Goal: Transaction & Acquisition: Obtain resource

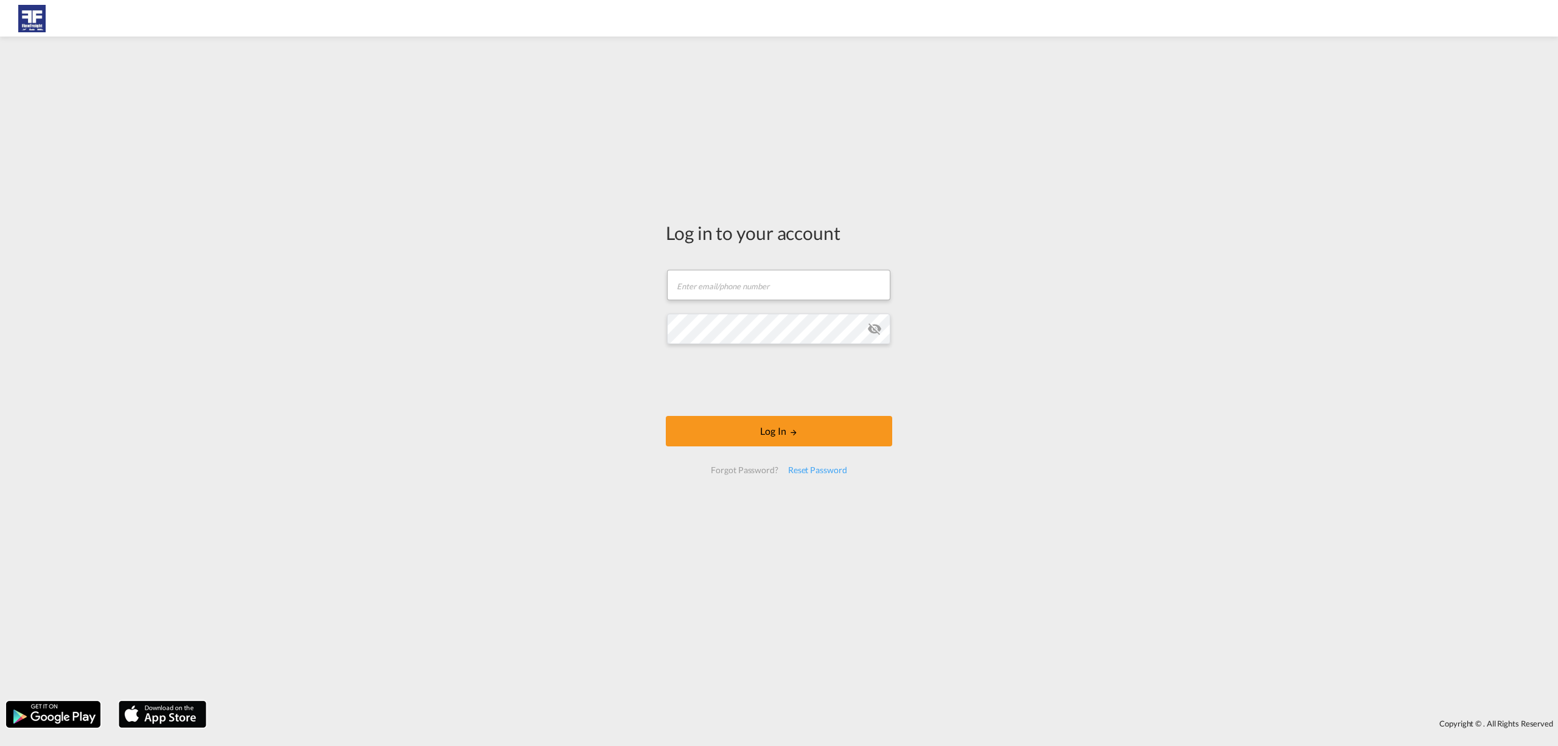
click at [751, 303] on form "Email field is required Password field is required Log In Forgot Password? Rese…" at bounding box center [779, 371] width 226 height 228
click at [743, 275] on input "text" at bounding box center [778, 285] width 223 height 30
click at [568, 278] on div "Log in to your account Email field is required Password field is required Log I…" at bounding box center [779, 369] width 1558 height 652
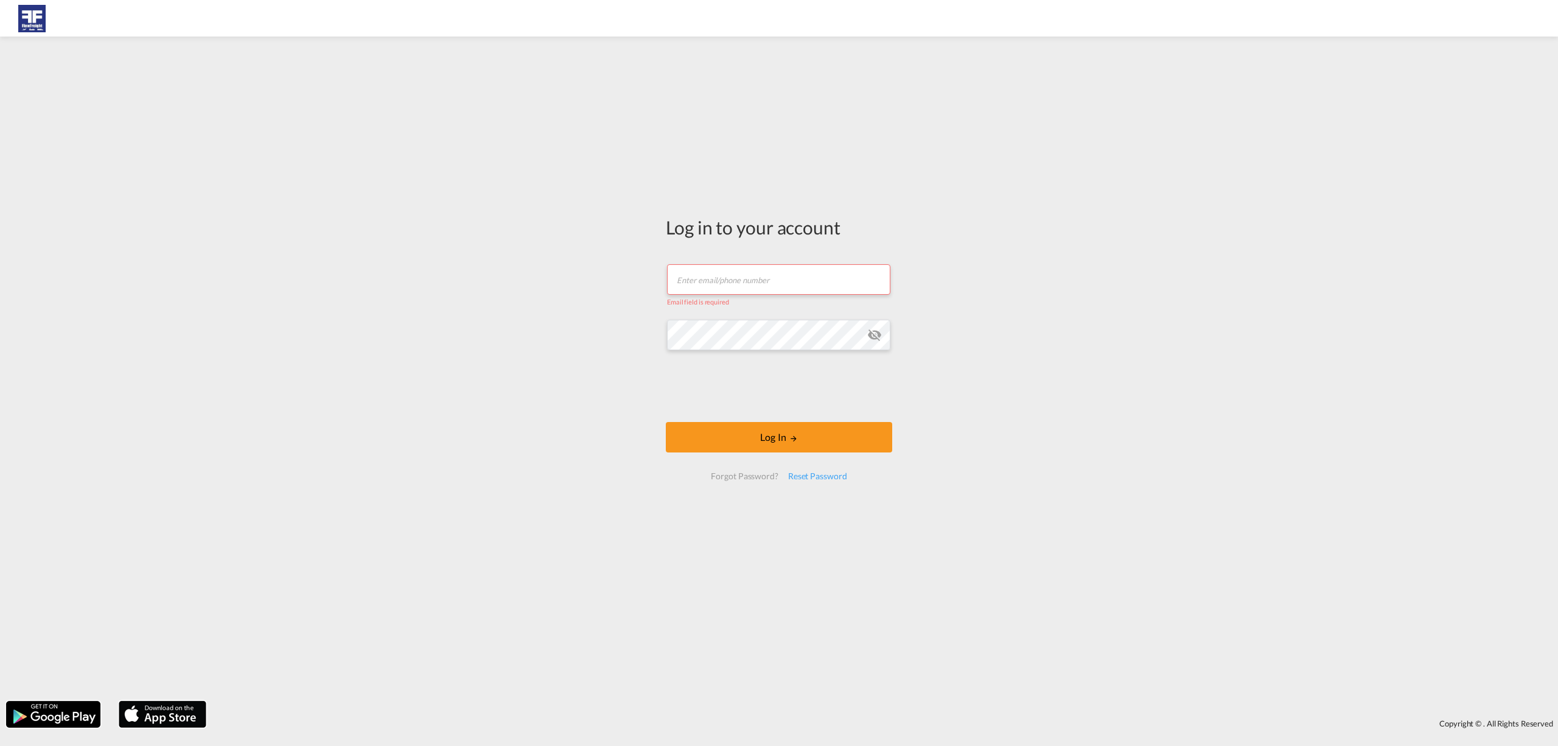
click at [693, 271] on input "text" at bounding box center [778, 279] width 223 height 30
type input "[PERSON_NAME][EMAIL_ADDRESS][DOMAIN_NAME]"
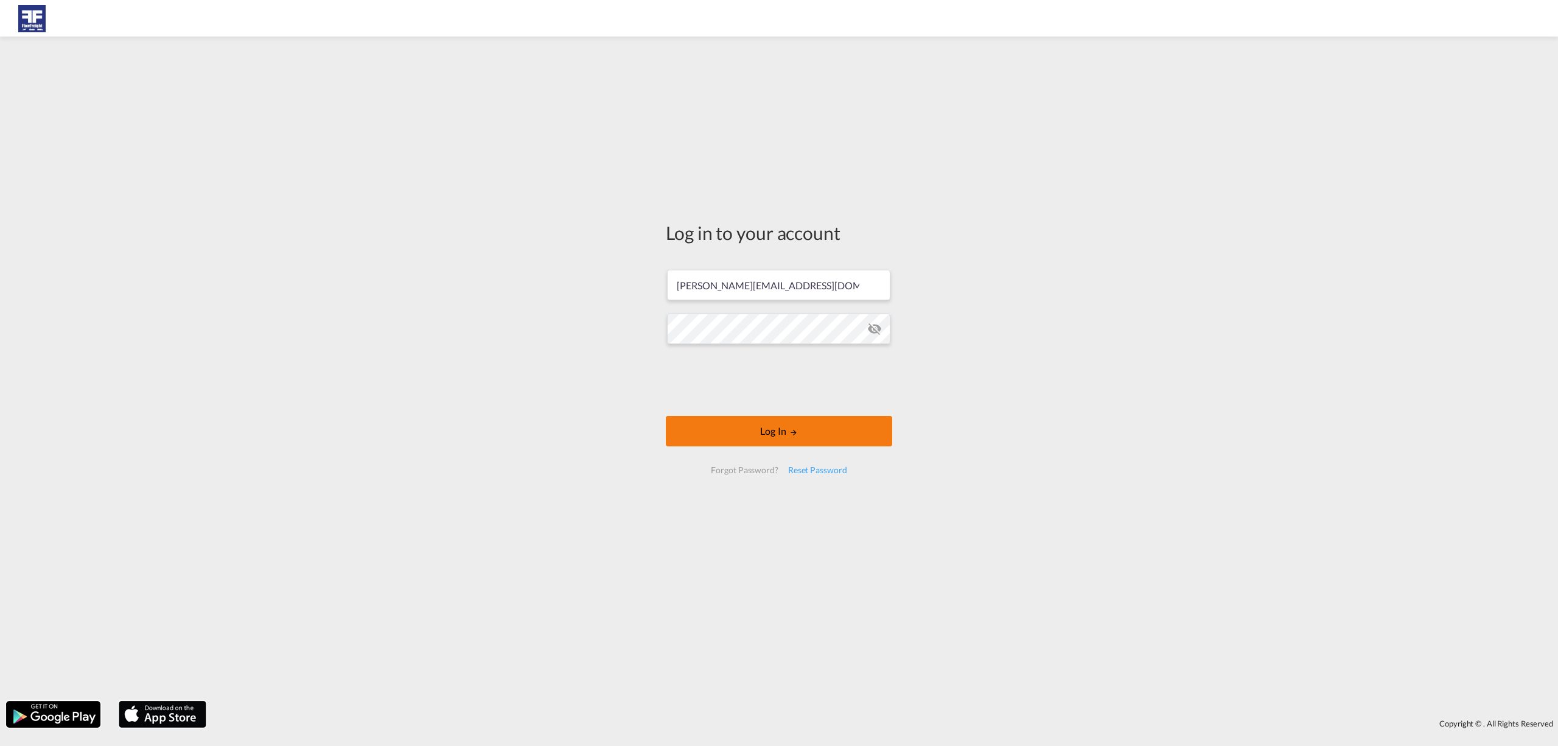
click at [721, 422] on button "Log In" at bounding box center [779, 431] width 226 height 30
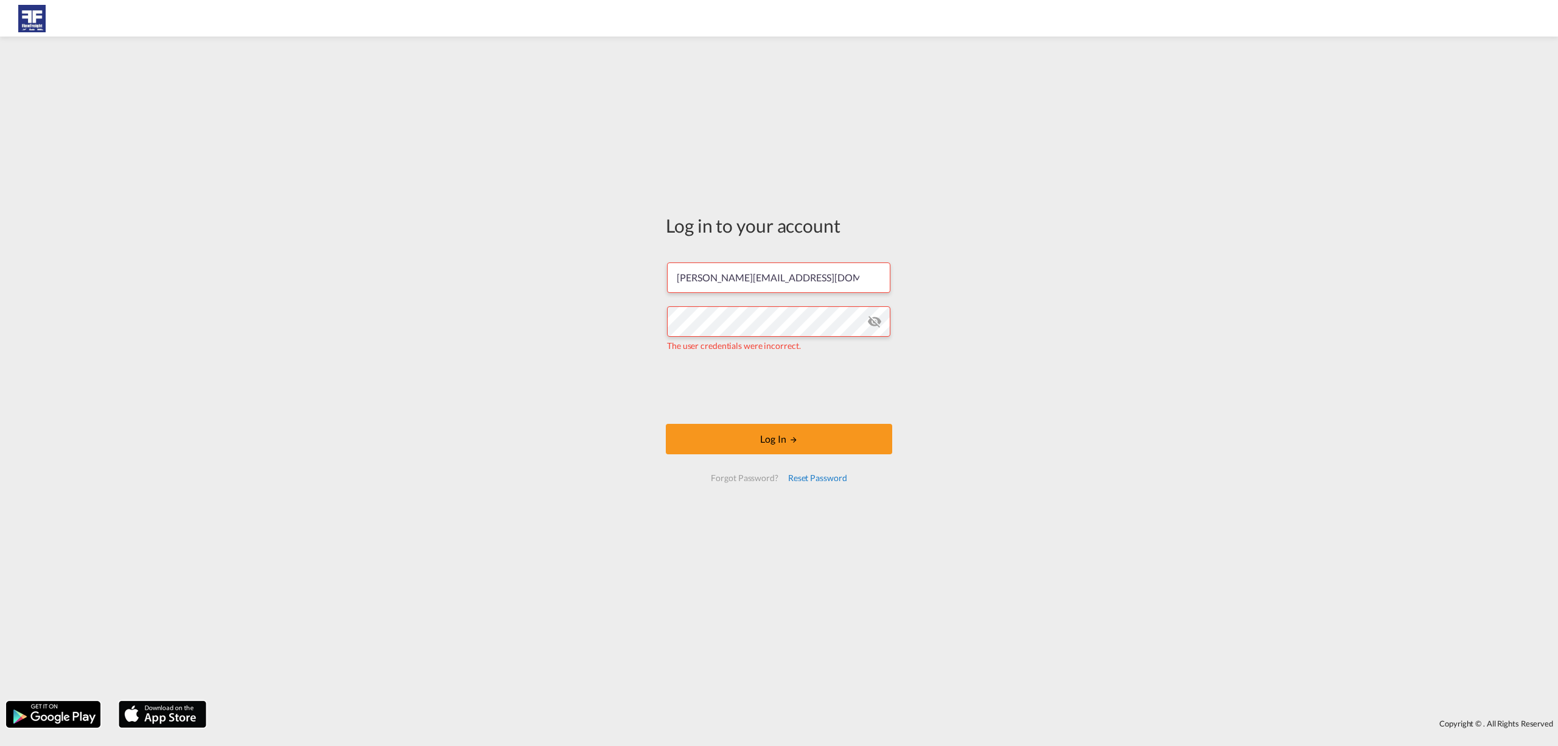
click at [814, 478] on div "Reset Password" at bounding box center [817, 478] width 69 height 22
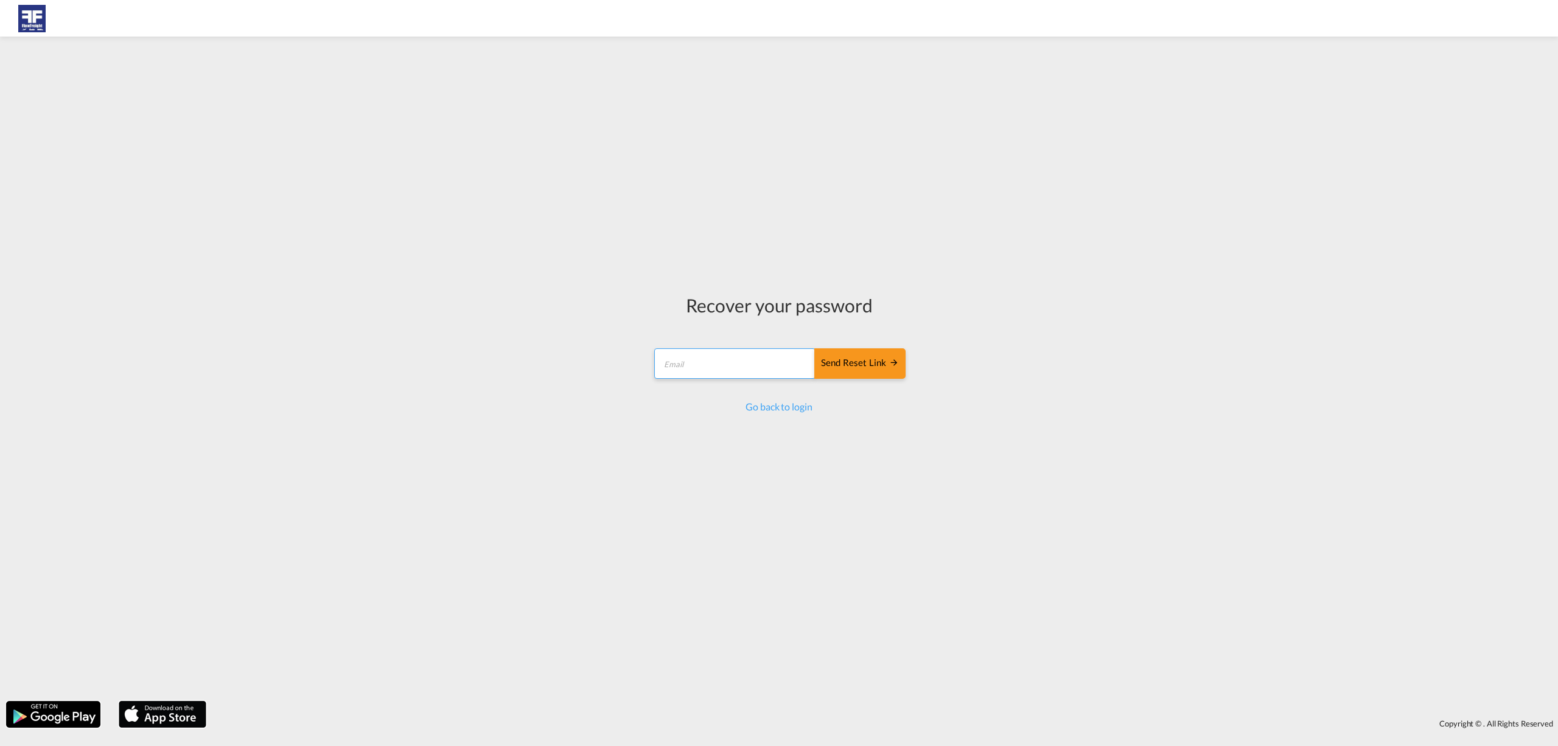
click at [708, 374] on input "email" at bounding box center [734, 363] width 161 height 30
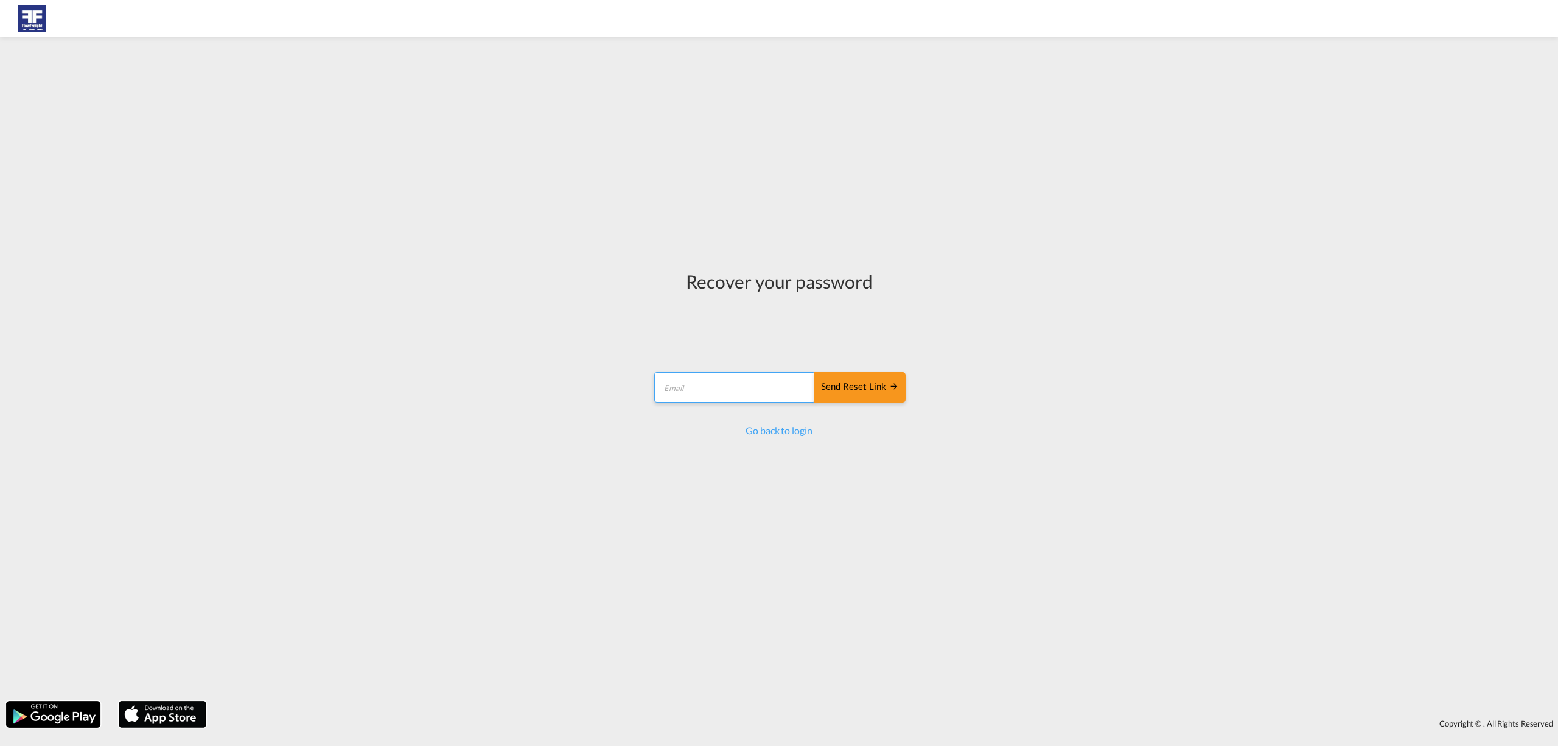
type input "[PERSON_NAME][EMAIL_ADDRESS][DOMAIN_NAME]"
click at [862, 402] on button "Send reset link" at bounding box center [859, 387] width 91 height 30
click at [864, 380] on div "Send reset link" at bounding box center [860, 381] width 78 height 14
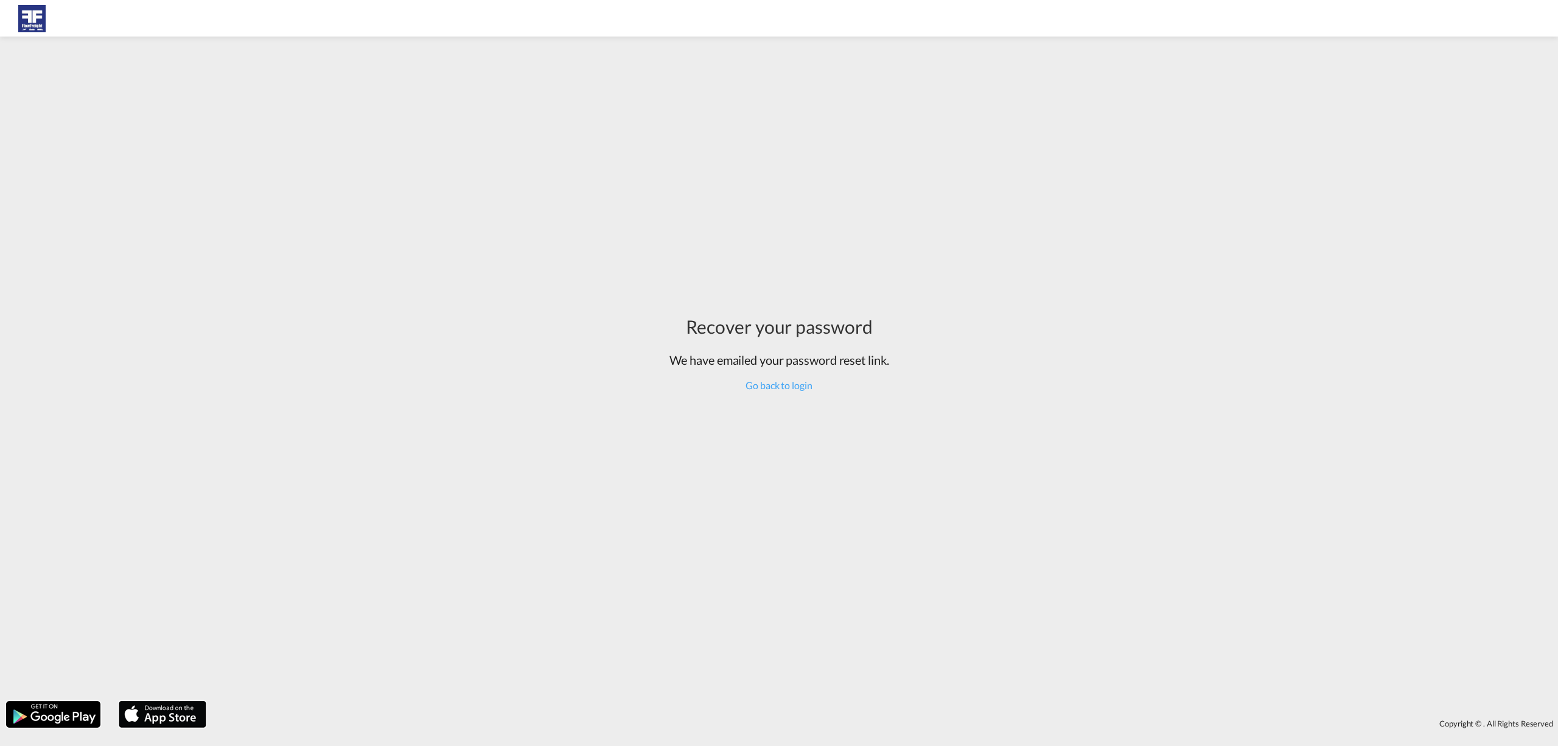
click at [760, 397] on div "Recover your password We have emailed your password reset link. Go back to login" at bounding box center [779, 353] width 238 height 620
click at [767, 387] on link "Go back to login" at bounding box center [779, 385] width 66 height 12
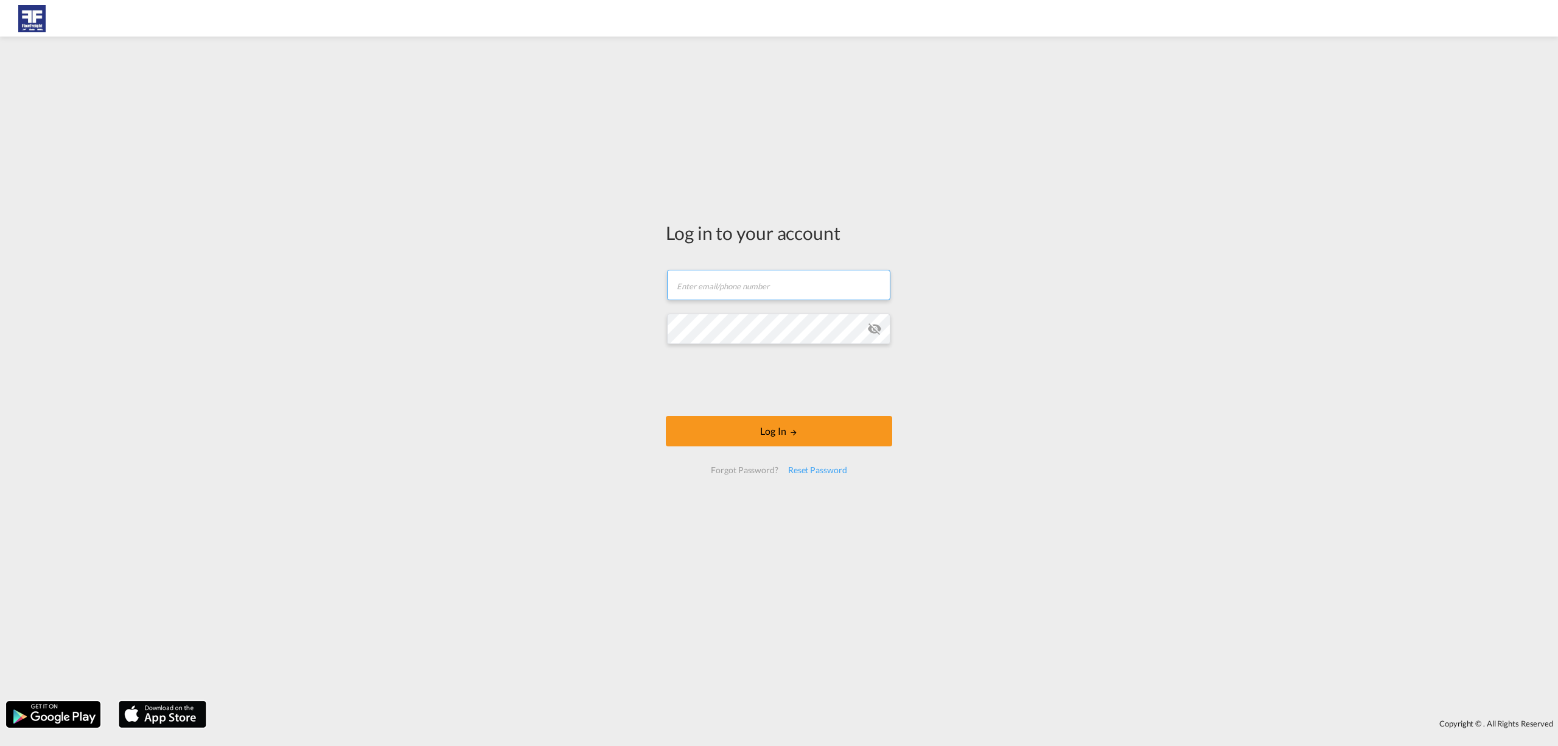
click at [741, 281] on input "text" at bounding box center [778, 285] width 223 height 30
type input "[PERSON_NAME][EMAIL_ADDRESS][DOMAIN_NAME]"
click at [666, 416] on button "Log In" at bounding box center [779, 431] width 226 height 30
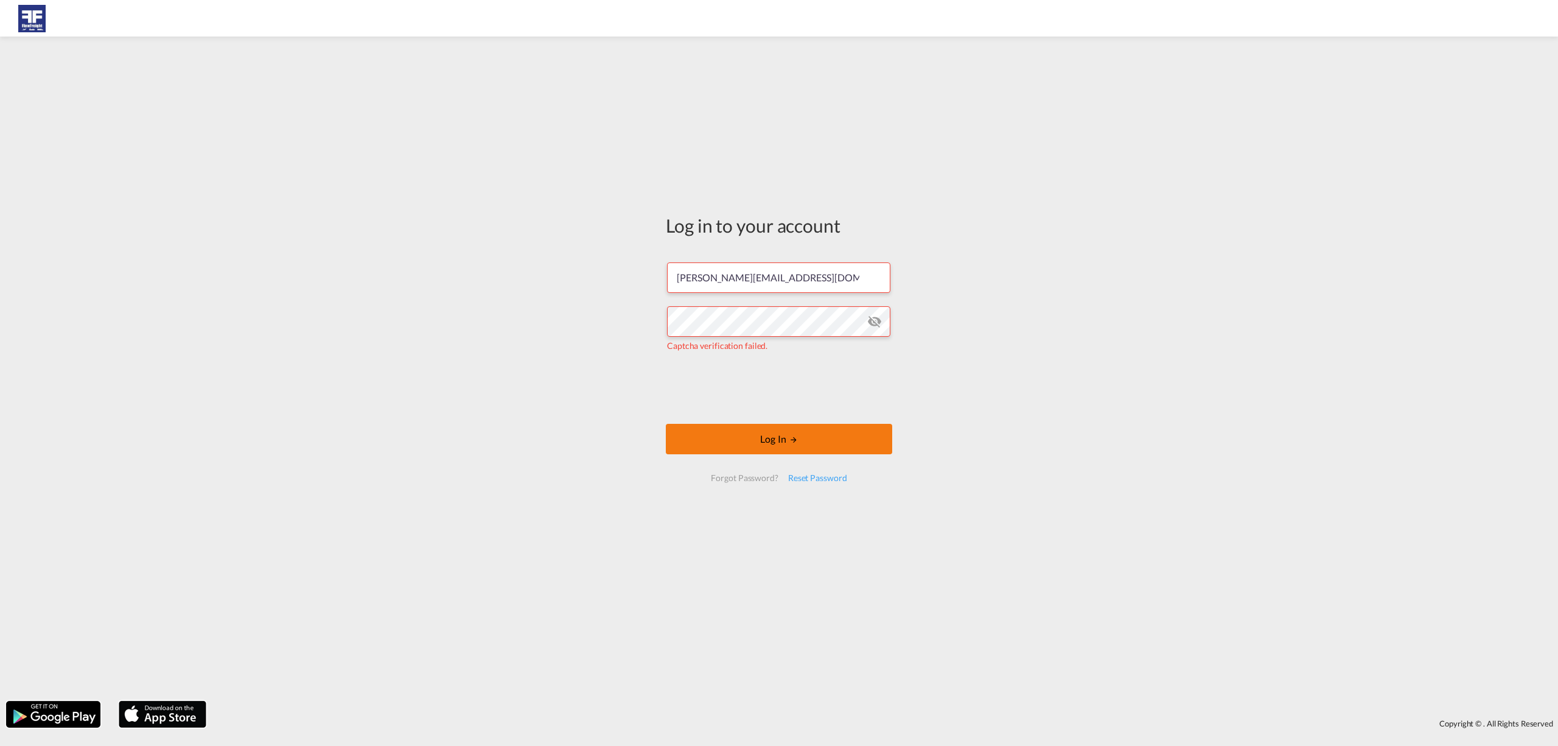
click at [721, 431] on button "Log In" at bounding box center [779, 439] width 226 height 30
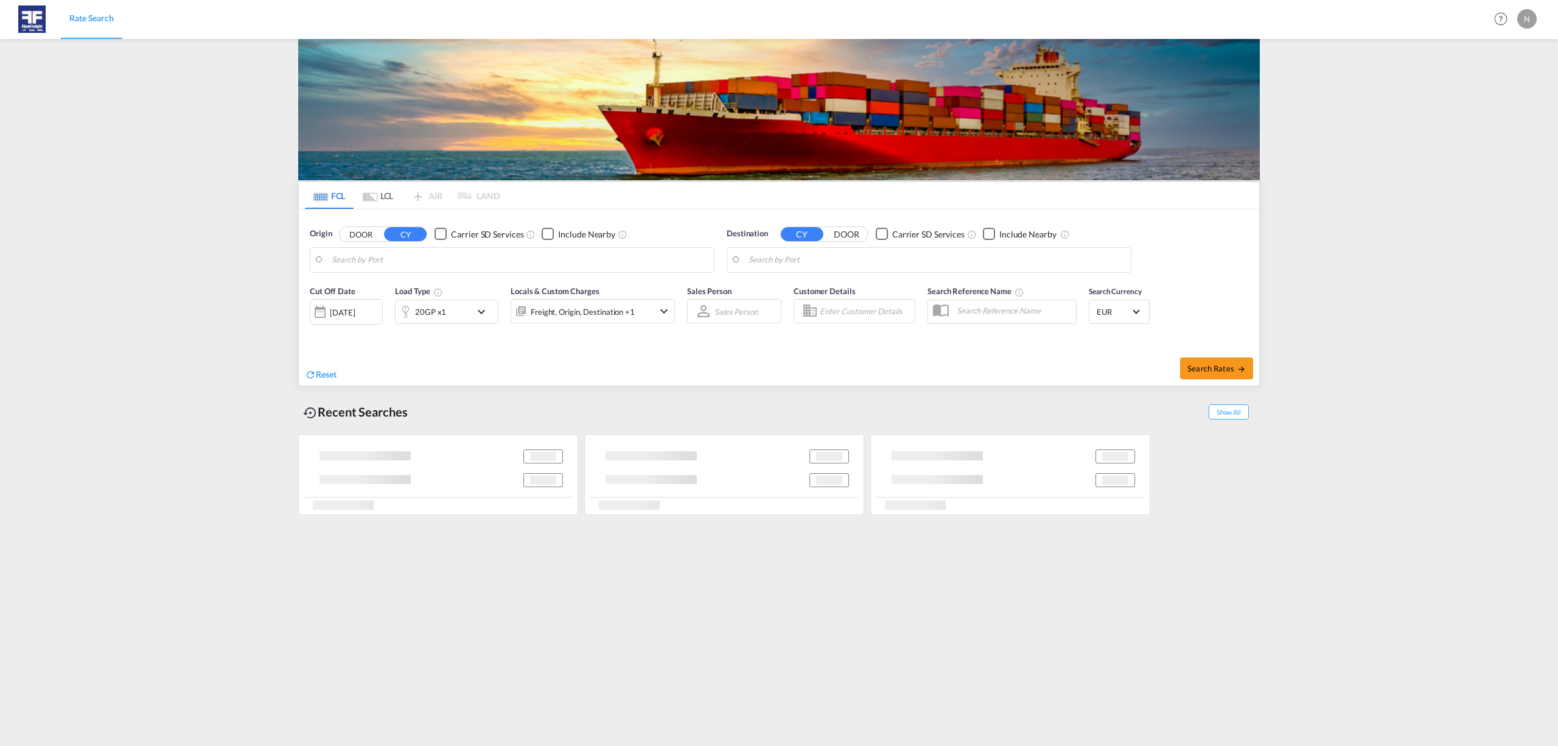
type input "[GEOGRAPHIC_DATA], NLRTM"
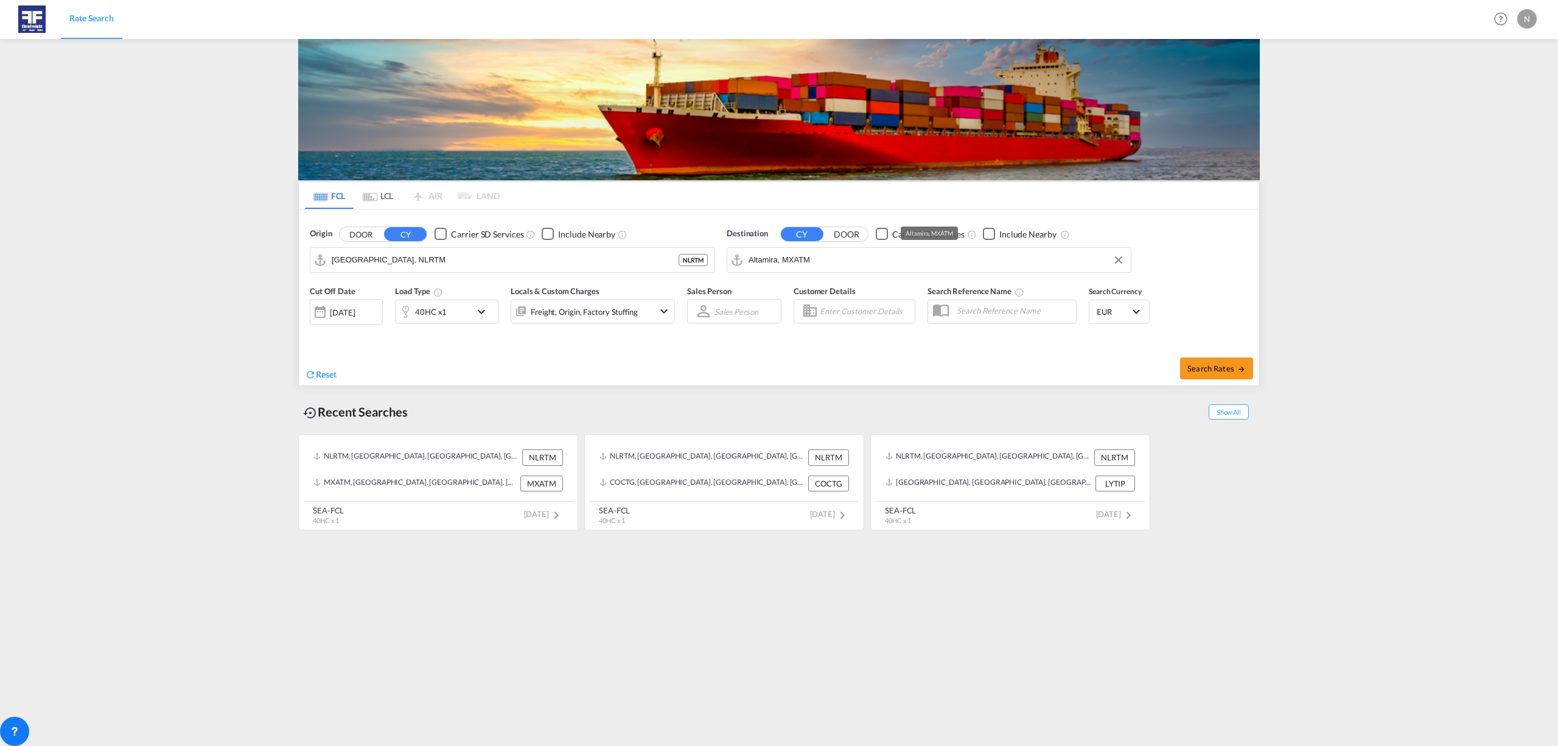
click at [899, 271] on md-autocomplete-wrap "Altamira, MXATM" at bounding box center [937, 263] width 376 height 24
click at [886, 264] on input "Altamira, MXATM" at bounding box center [937, 260] width 376 height 18
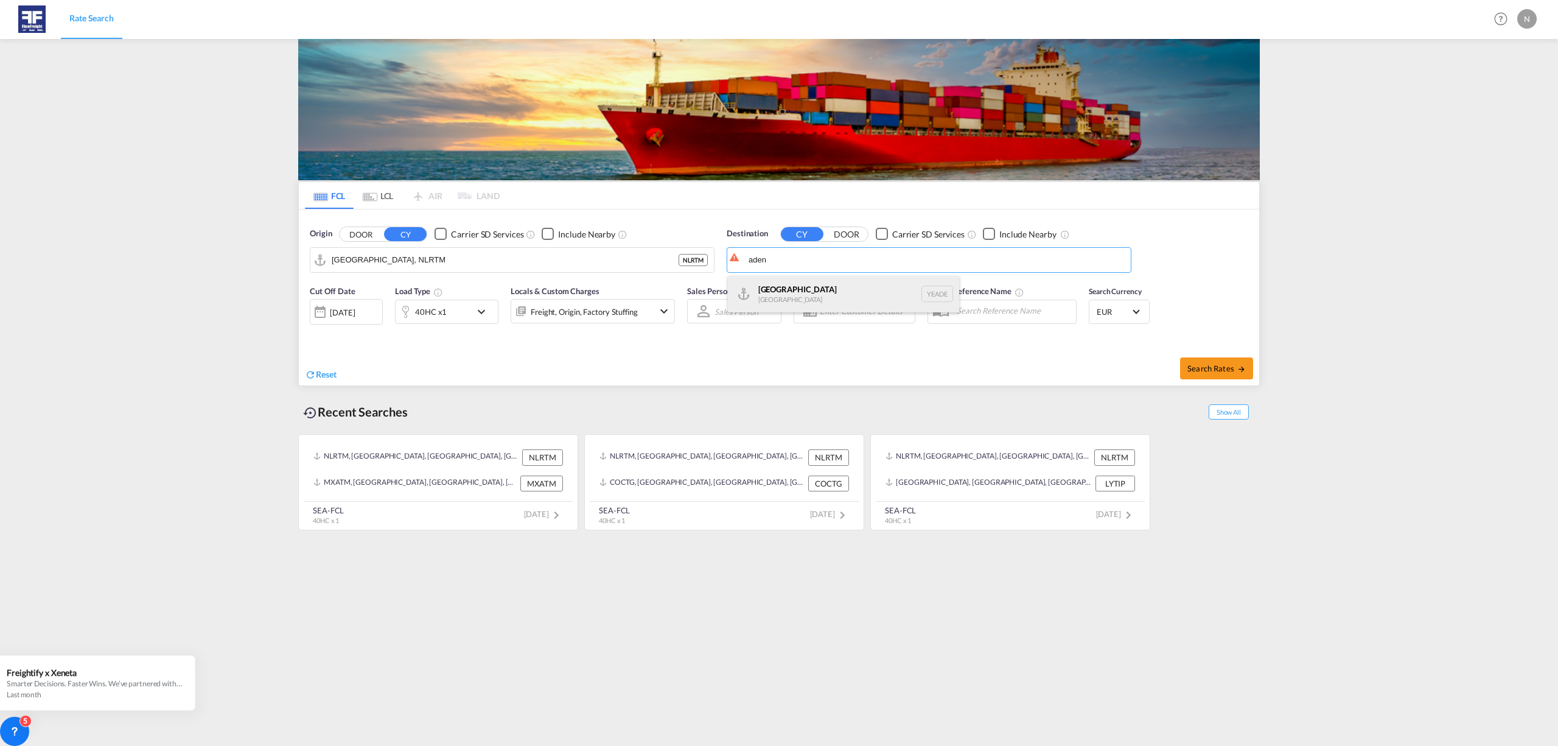
click at [817, 293] on div "Aden [GEOGRAPHIC_DATA] [GEOGRAPHIC_DATA]" at bounding box center [843, 294] width 231 height 37
type input "Aden, YEADE"
click at [343, 312] on div "[DATE]" at bounding box center [342, 312] width 25 height 11
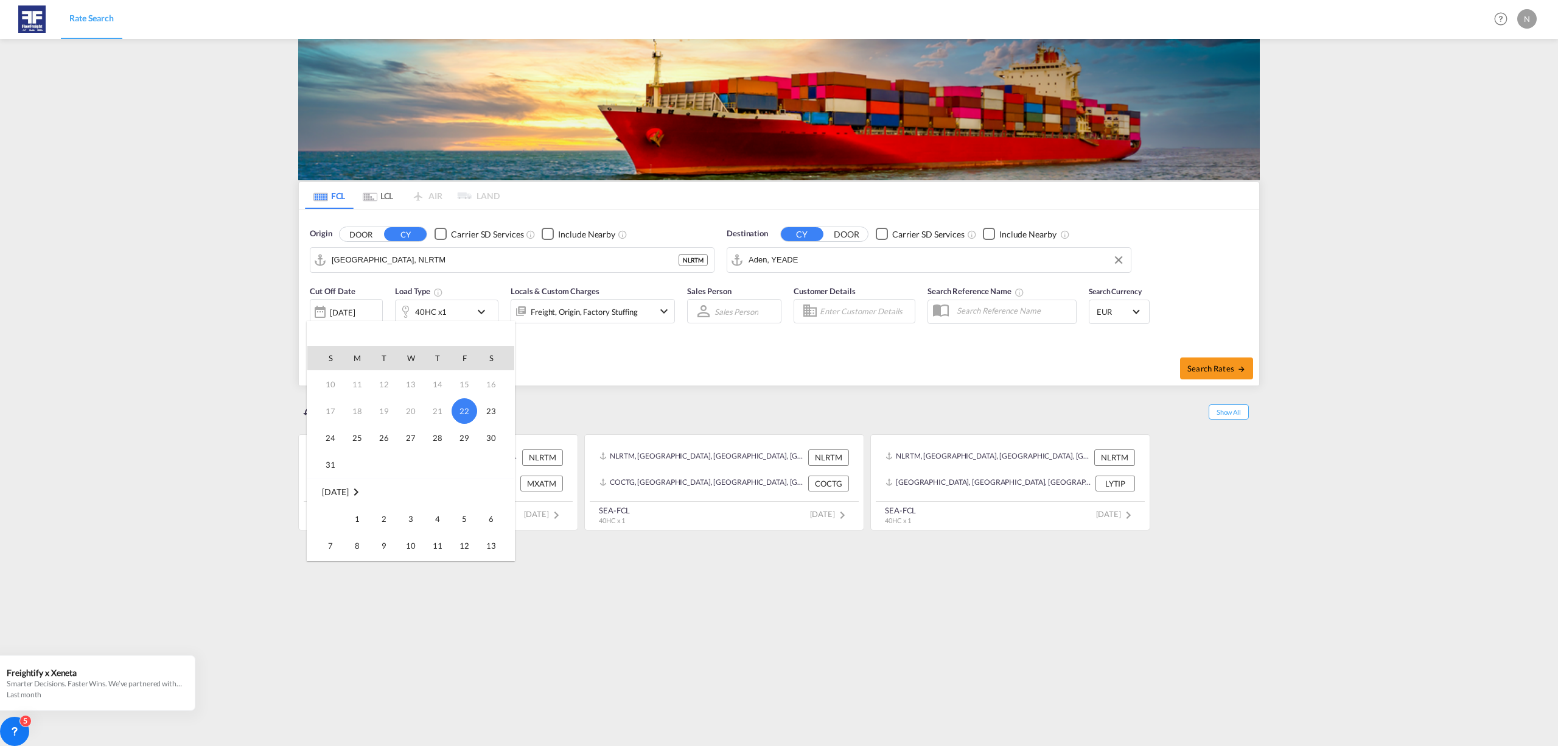
scroll to position [81, 0]
click at [360, 484] on span "1" at bounding box center [357, 491] width 24 height 24
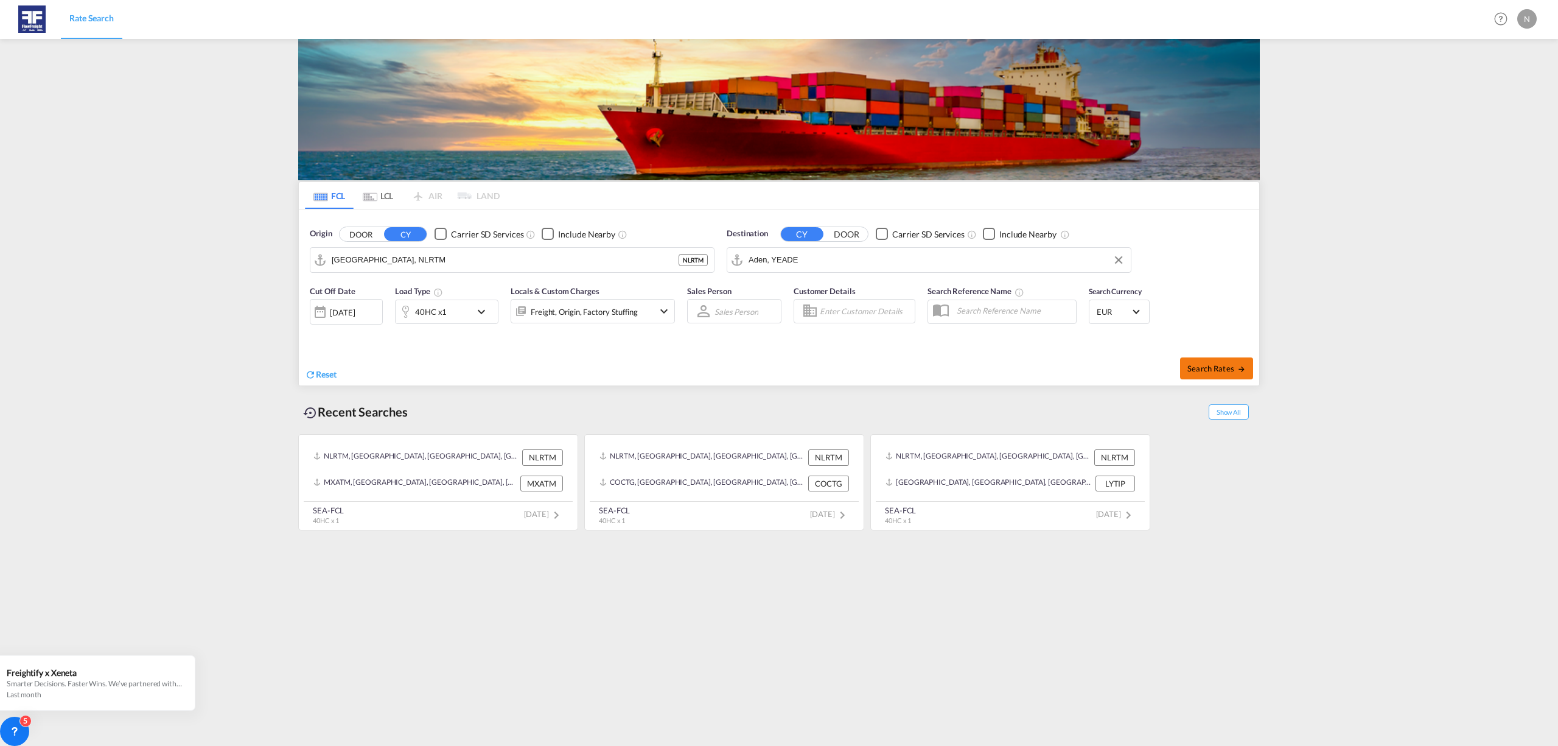
click at [1207, 376] on button "Search Rates" at bounding box center [1216, 368] width 73 height 22
type input "NLRTM to YEADE / [DATE]"
